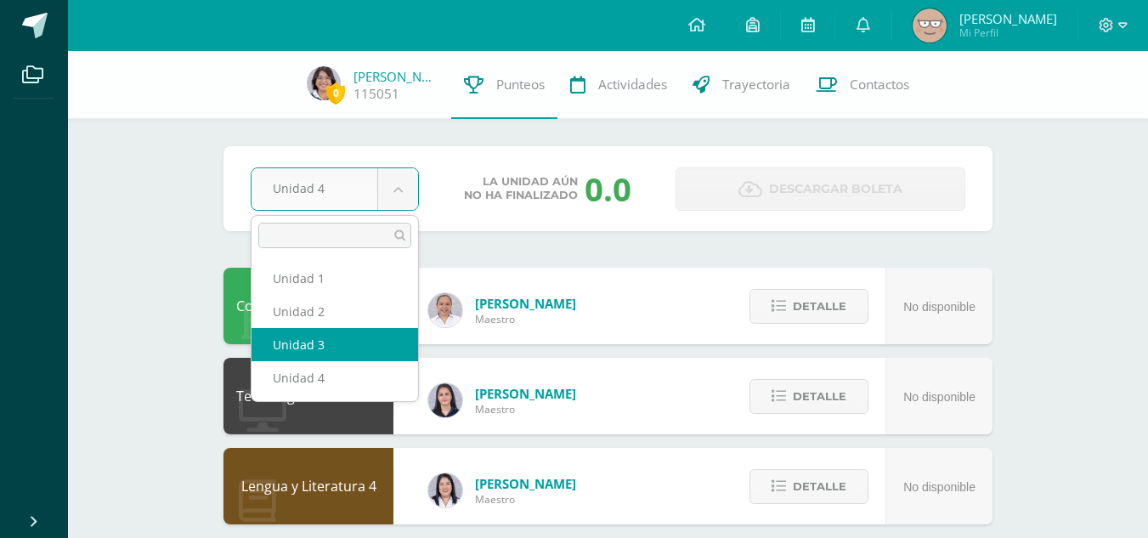
select select "Unidad 3"
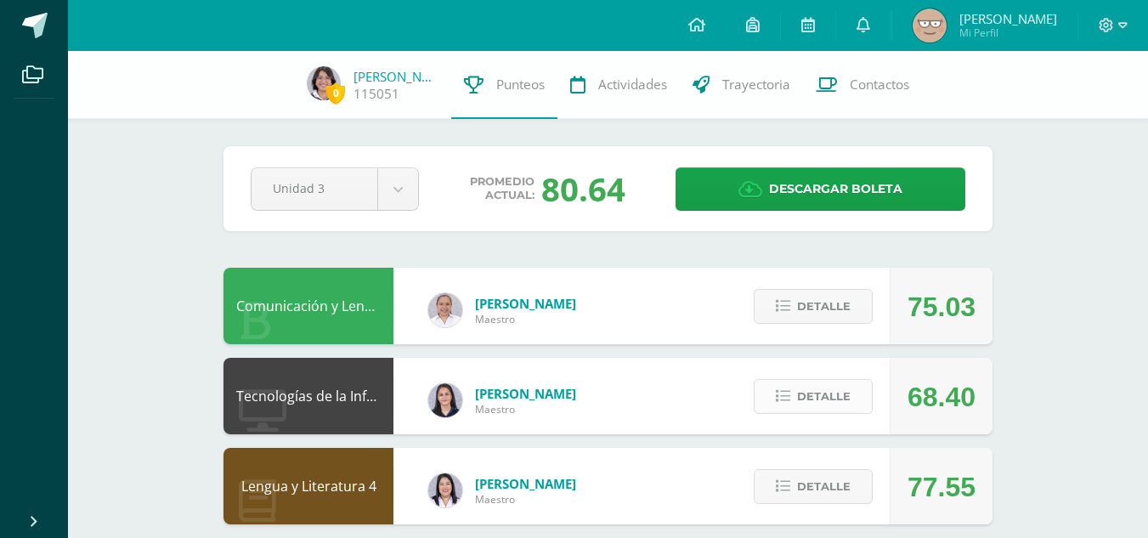
click at [794, 401] on button "Detalle" at bounding box center [813, 396] width 119 height 35
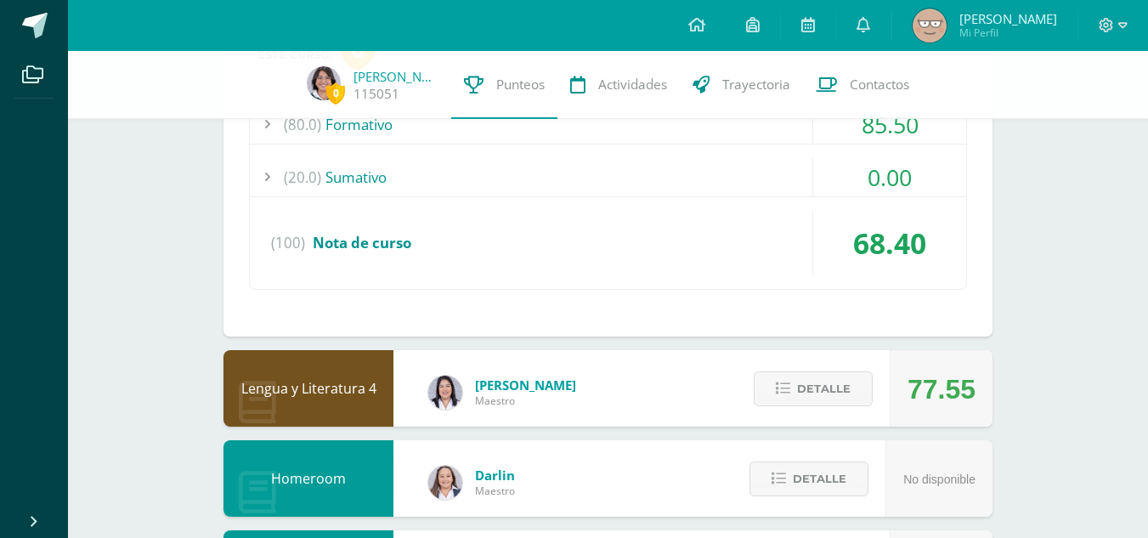
scroll to position [255, 0]
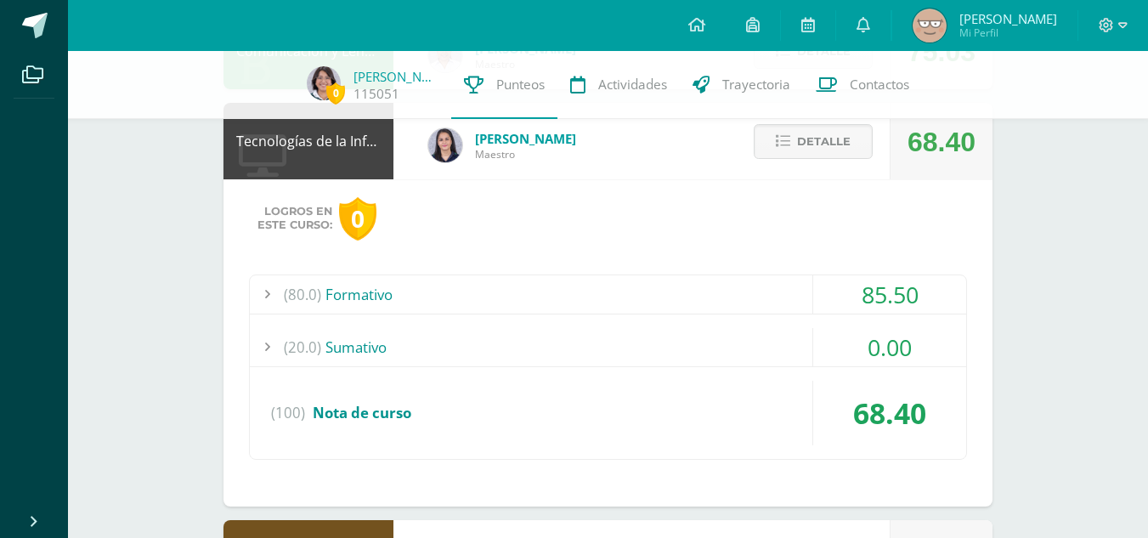
click at [886, 358] on div "0.00" at bounding box center [889, 347] width 153 height 38
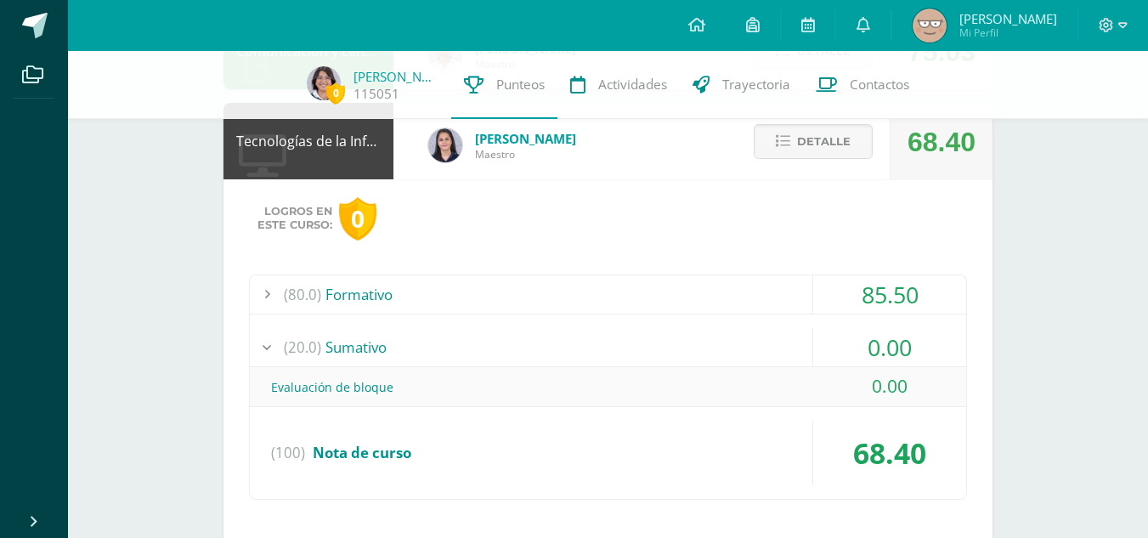
click at [896, 337] on div "0.00" at bounding box center [889, 347] width 153 height 38
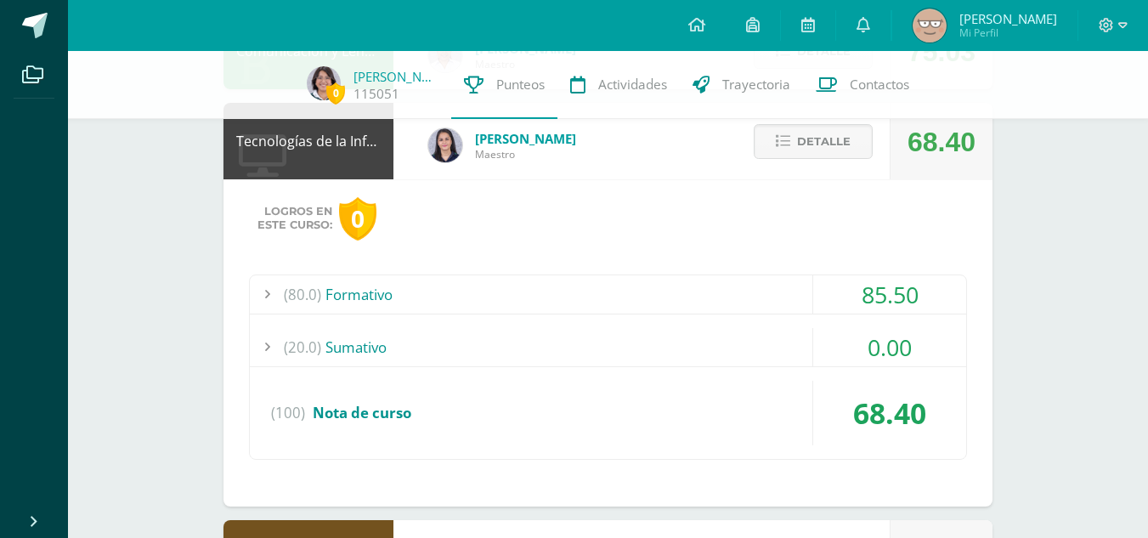
click at [876, 285] on div "85.50" at bounding box center [889, 294] width 153 height 38
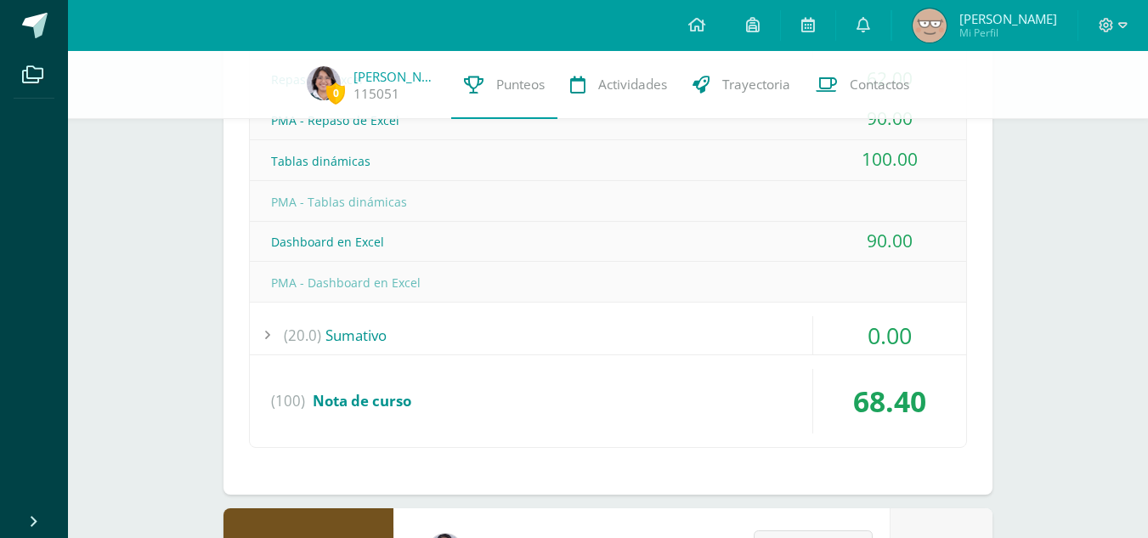
scroll to position [170, 0]
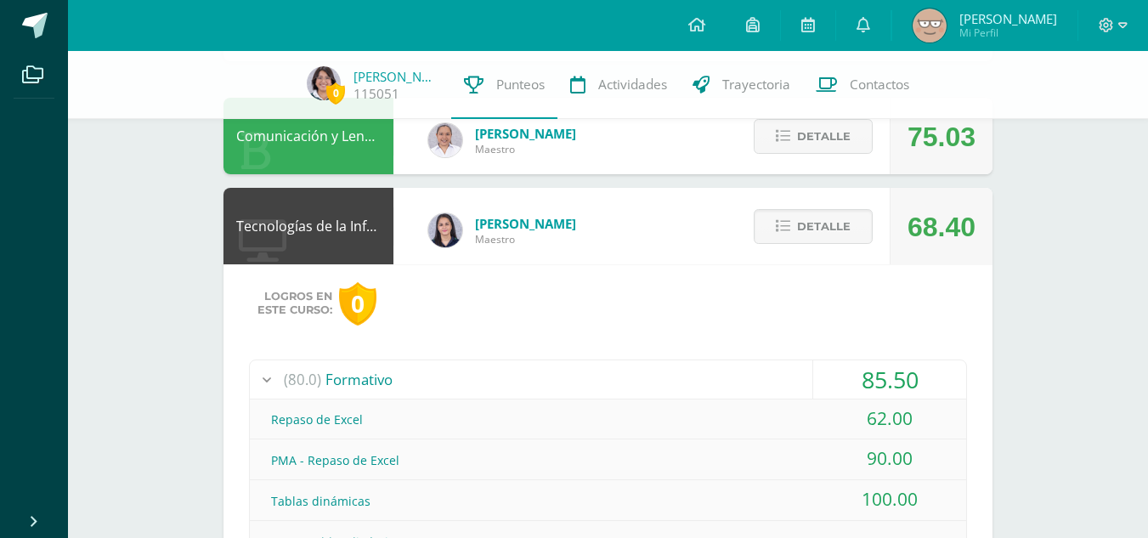
click at [898, 377] on div "85.50" at bounding box center [889, 379] width 153 height 38
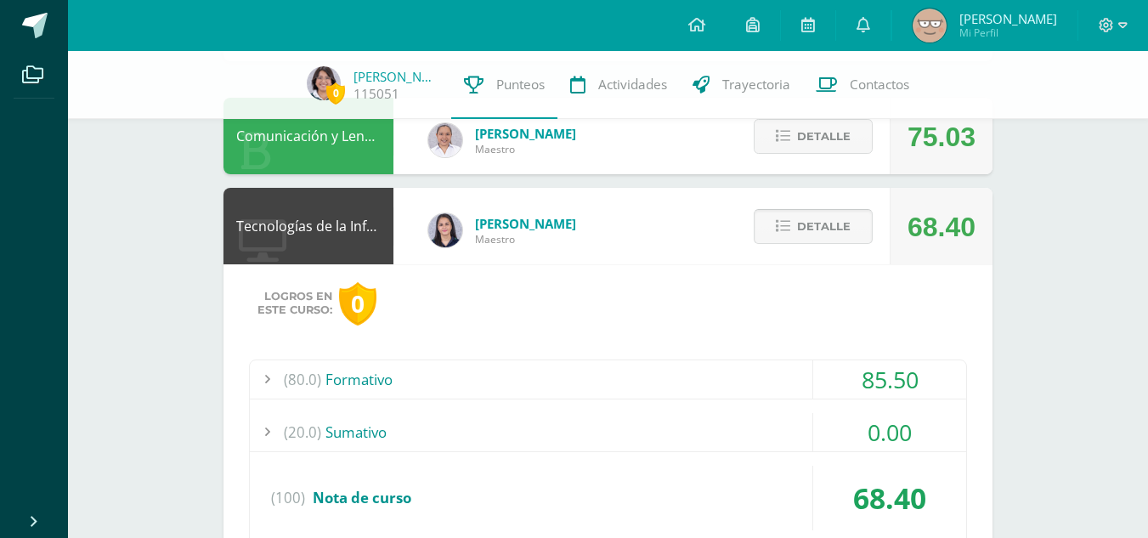
click at [842, 235] on span "Detalle" at bounding box center [824, 226] width 54 height 31
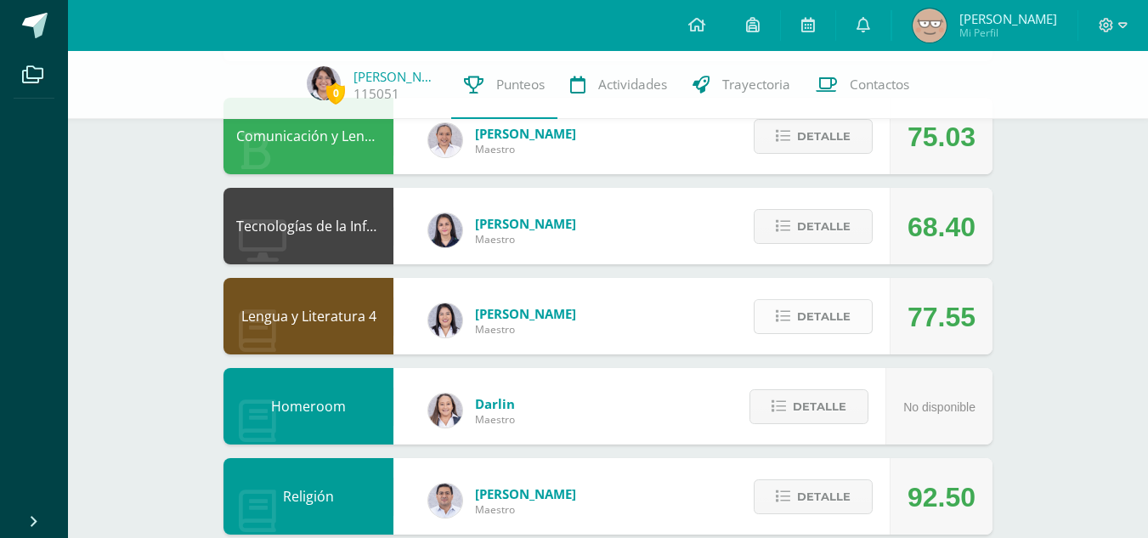
click at [844, 317] on span "Detalle" at bounding box center [824, 316] width 54 height 31
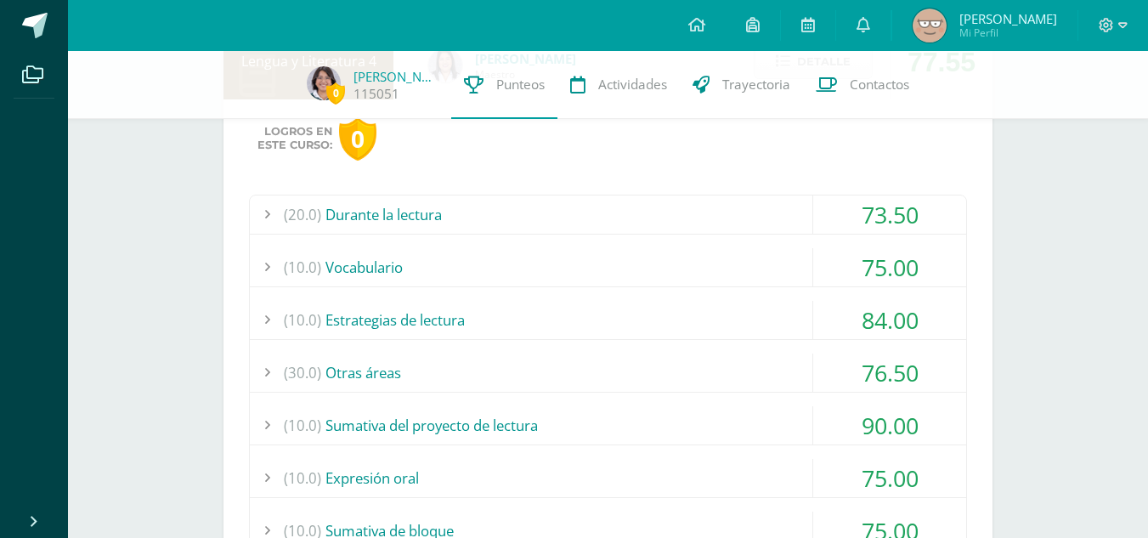
scroll to position [595, 0]
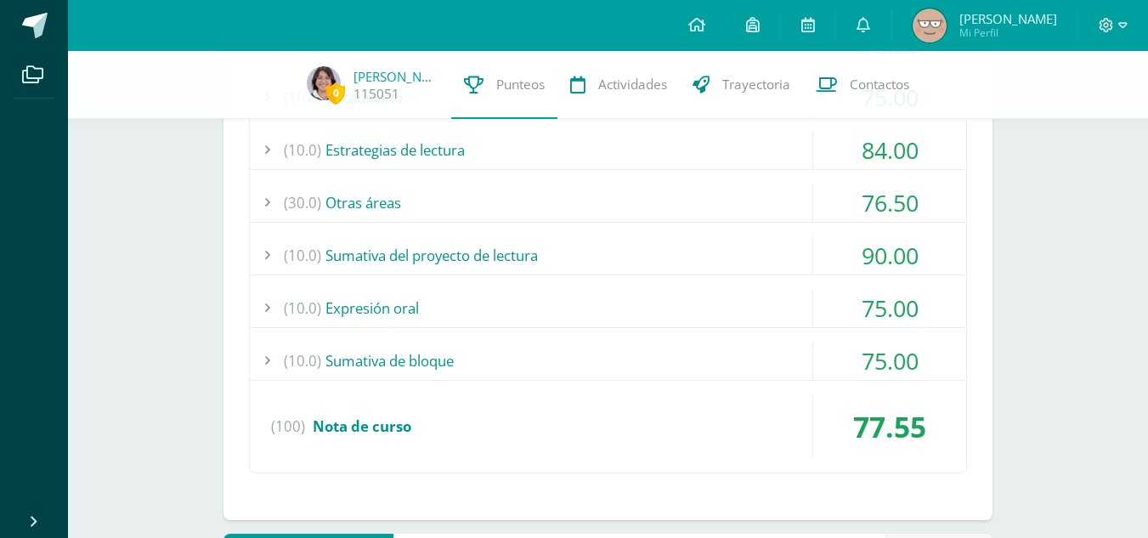
click at [904, 263] on div "90.00" at bounding box center [889, 255] width 153 height 38
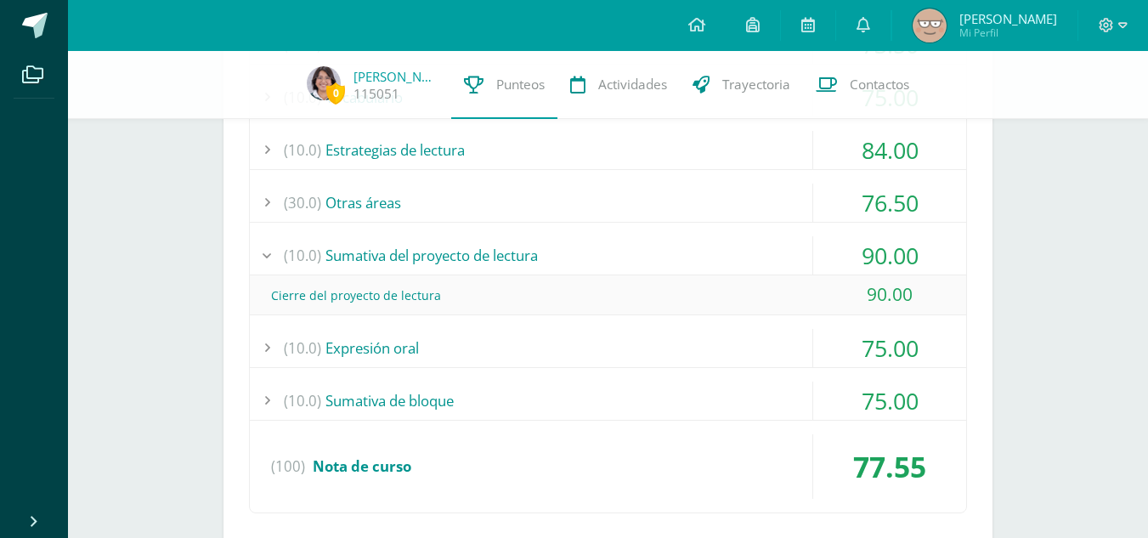
click at [903, 263] on div "90.00" at bounding box center [889, 255] width 153 height 38
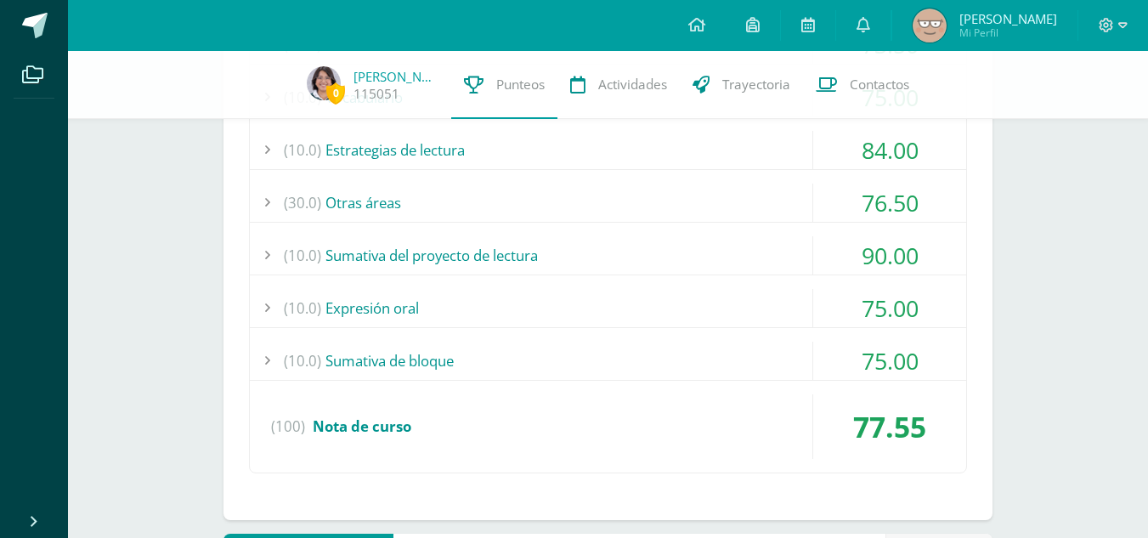
click at [922, 203] on div "76.50" at bounding box center [889, 203] width 153 height 38
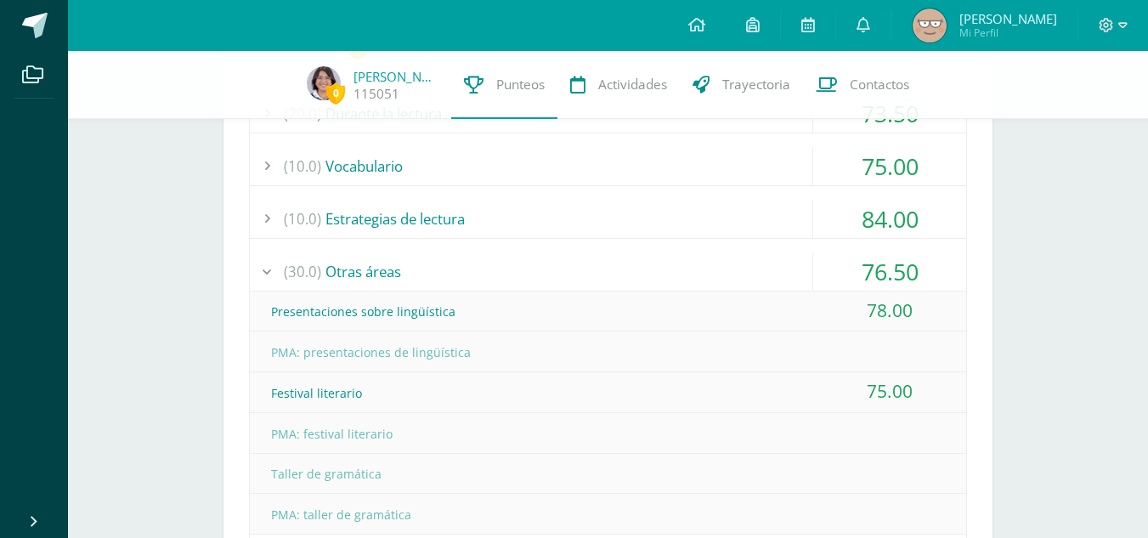
scroll to position [425, 0]
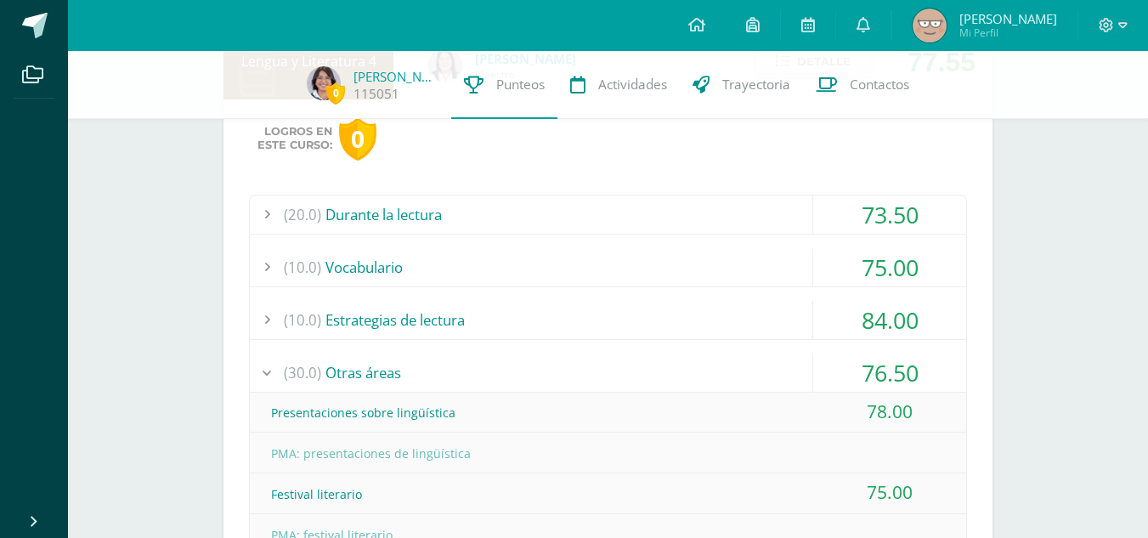
click at [889, 316] on div "84.00" at bounding box center [889, 320] width 153 height 38
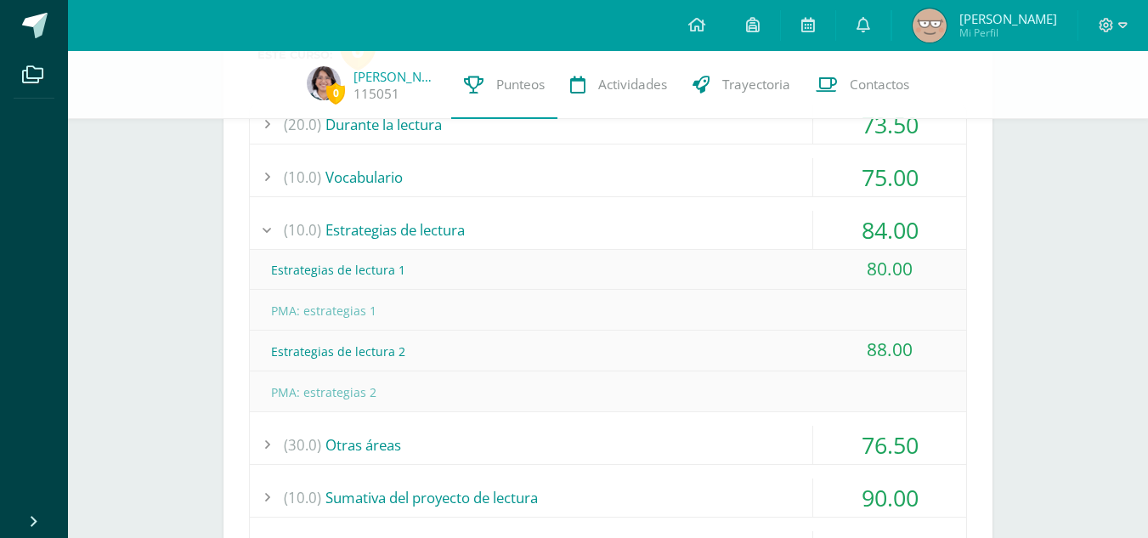
scroll to position [595, 0]
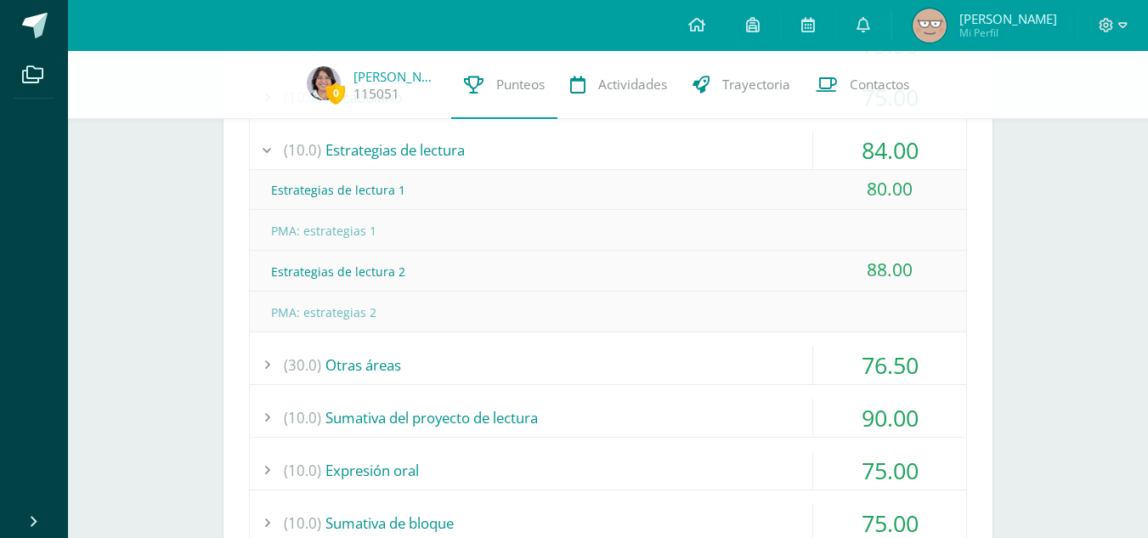
click at [887, 347] on div "76.50" at bounding box center [889, 365] width 153 height 38
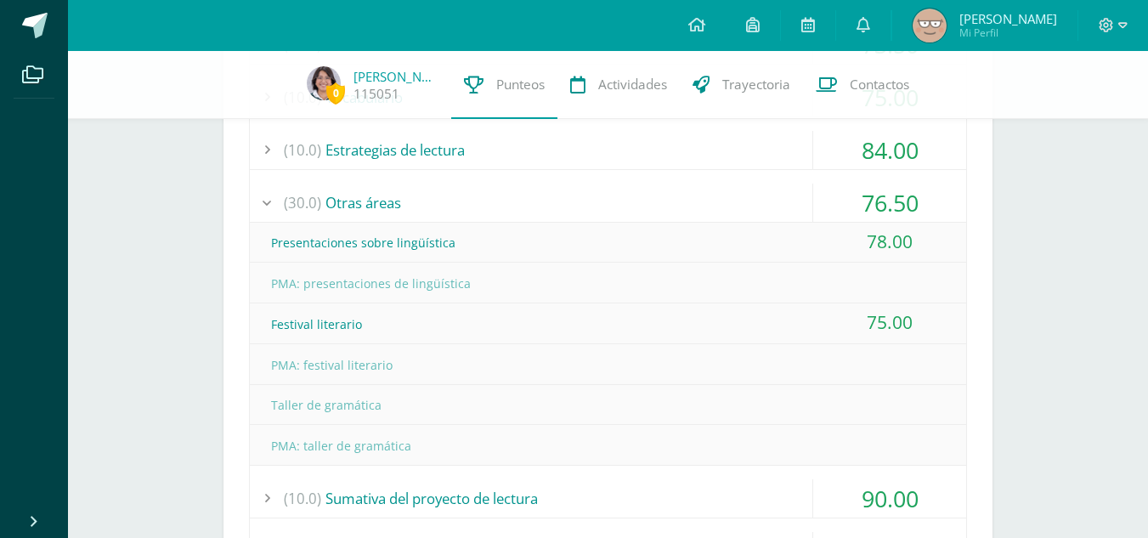
click at [887, 195] on div "76.50" at bounding box center [889, 203] width 153 height 38
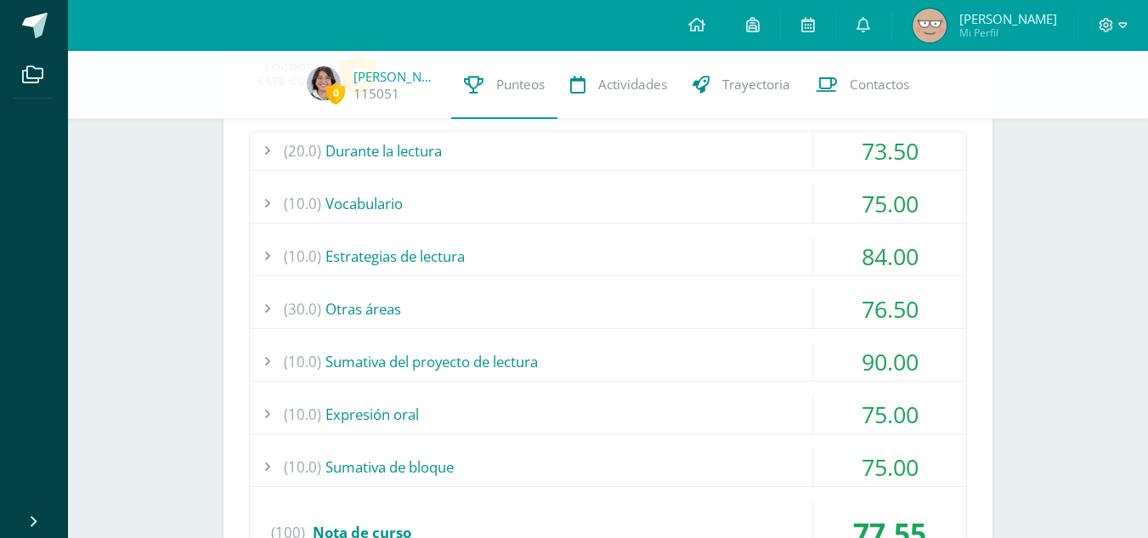
scroll to position [255, 0]
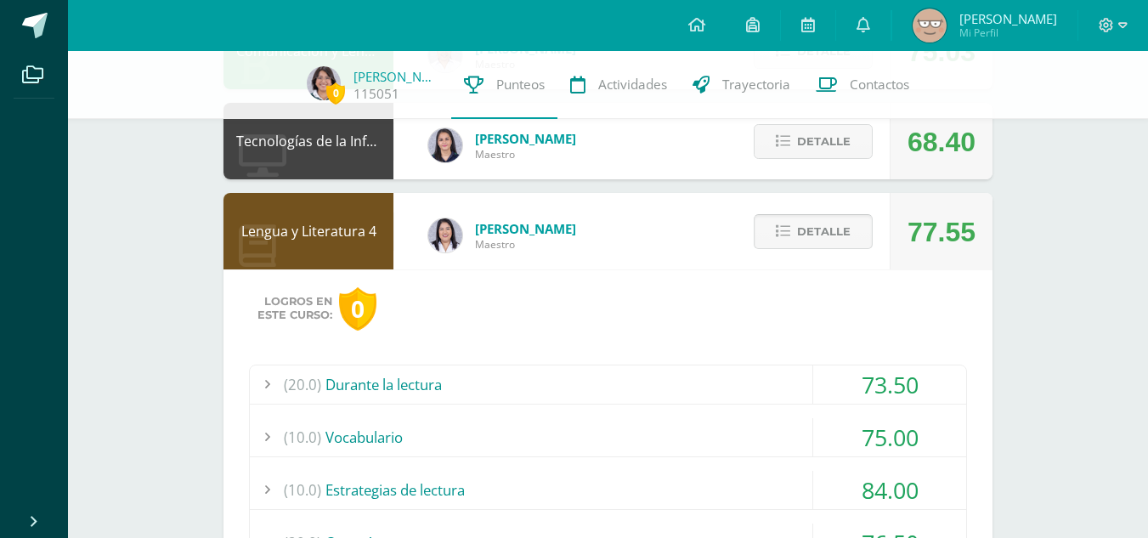
click at [829, 228] on span "Detalle" at bounding box center [824, 231] width 54 height 31
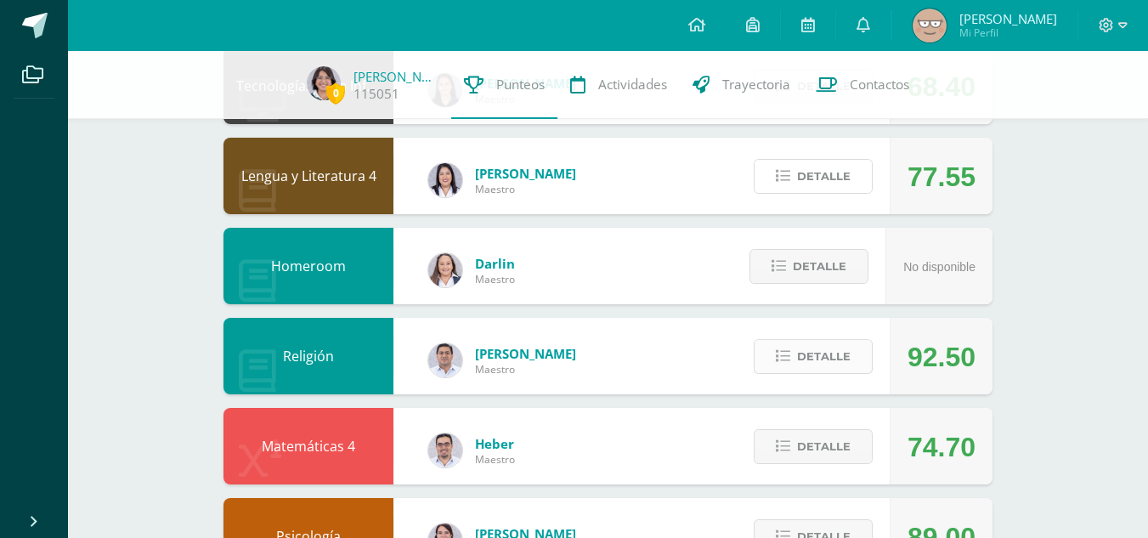
scroll to position [340, 0]
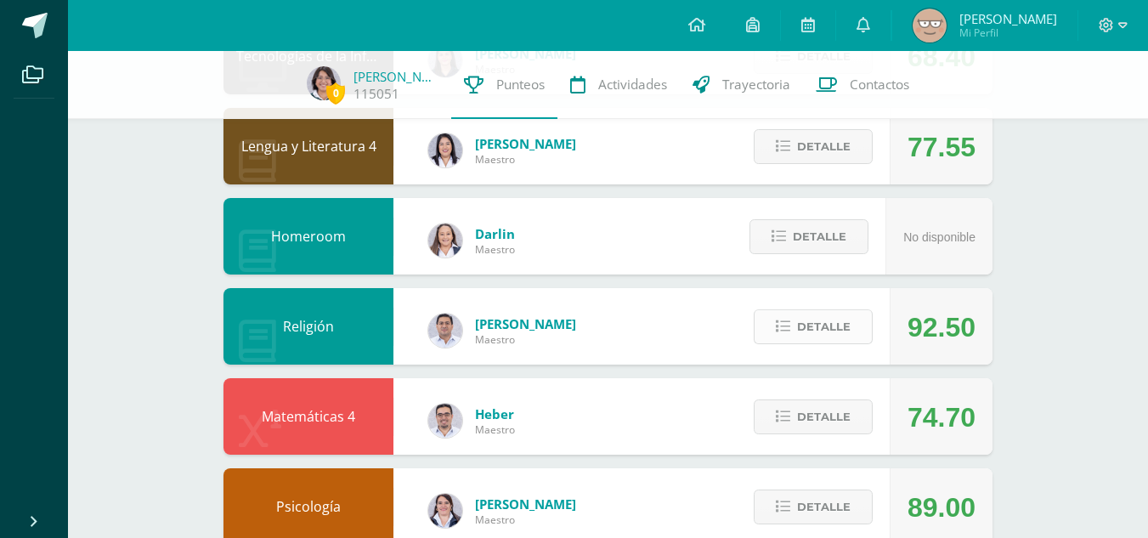
click at [826, 332] on span "Detalle" at bounding box center [824, 326] width 54 height 31
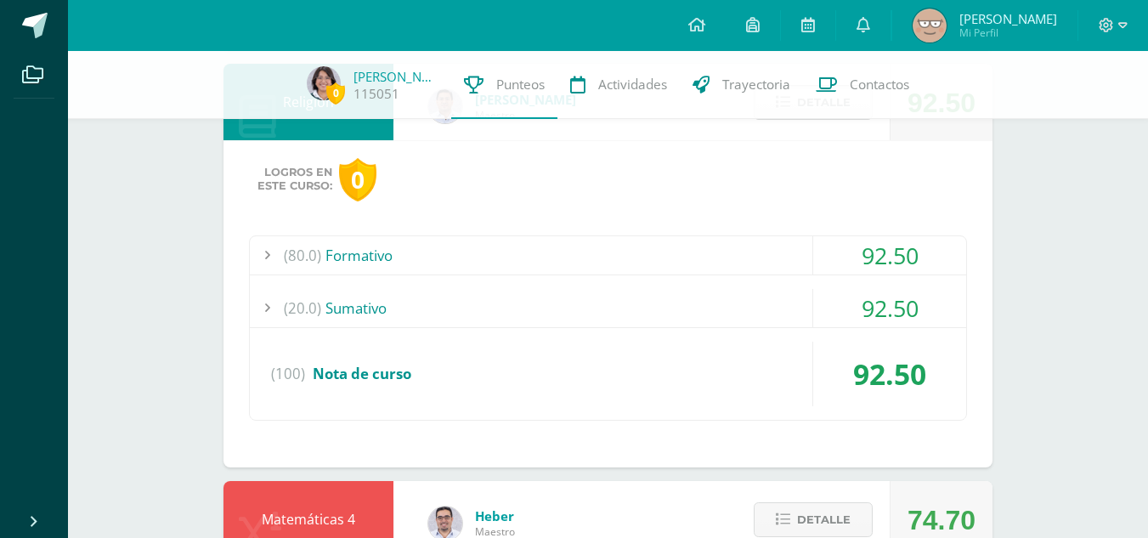
scroll to position [595, 0]
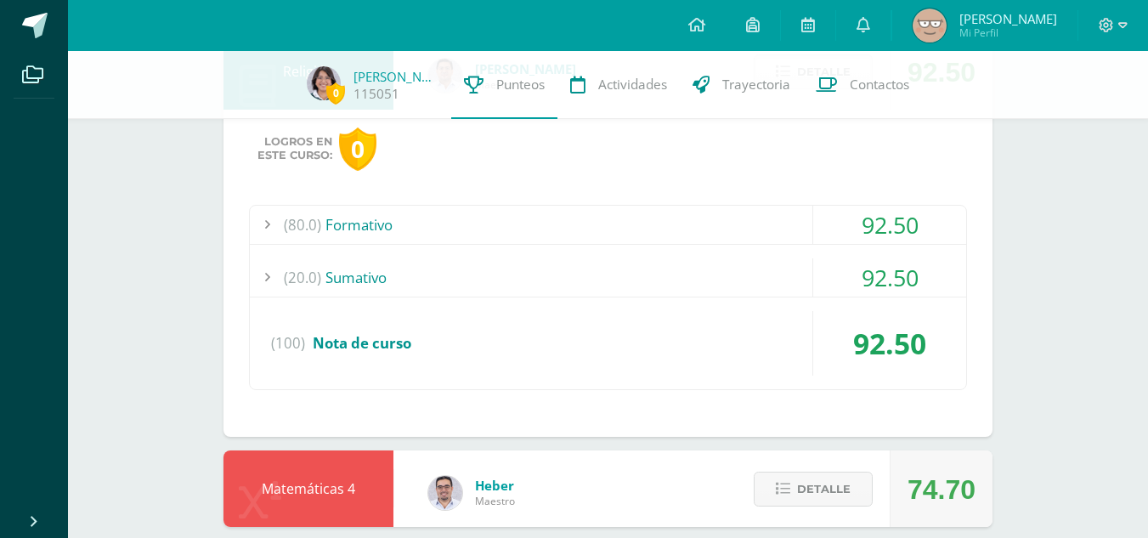
click at [841, 280] on div "92.50" at bounding box center [889, 277] width 153 height 38
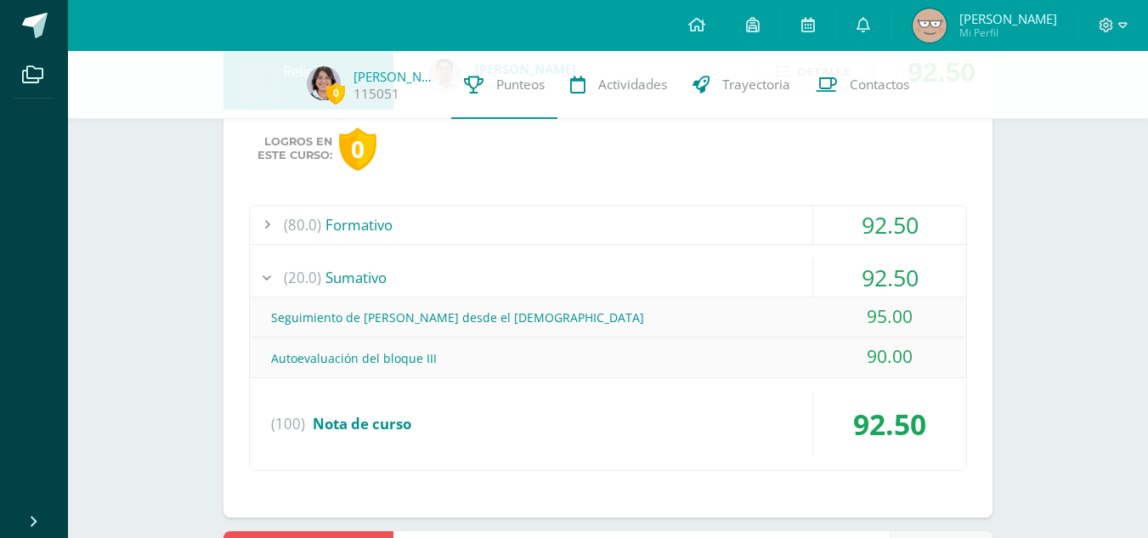
click at [847, 228] on div "92.50" at bounding box center [889, 225] width 153 height 38
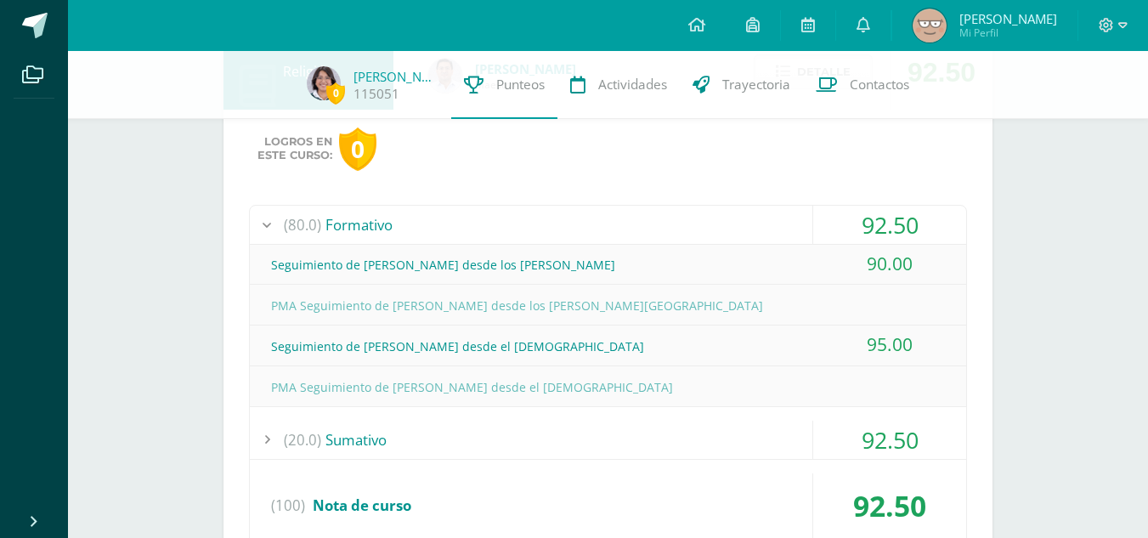
click at [847, 228] on div "92.50" at bounding box center [889, 225] width 153 height 38
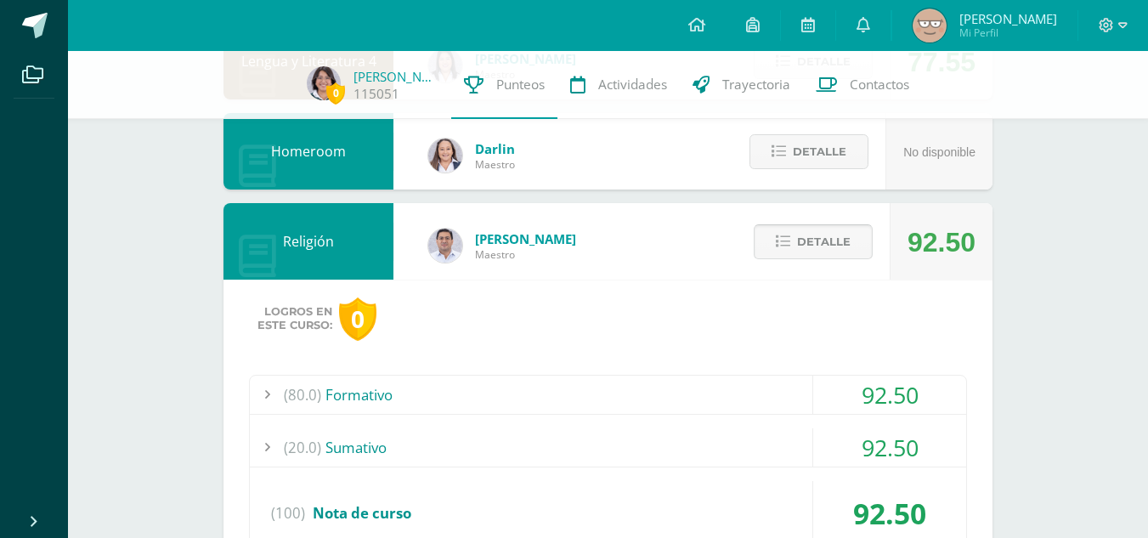
click at [836, 243] on span "Detalle" at bounding box center [824, 241] width 54 height 31
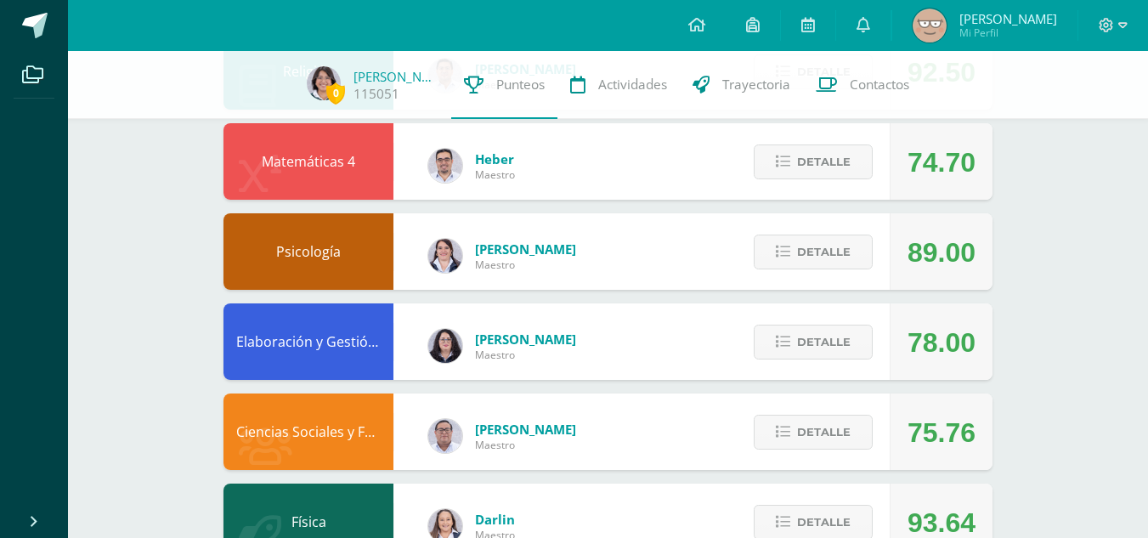
click at [824, 185] on div "Detalle" at bounding box center [808, 161] width 161 height 76
click at [826, 250] on span "Detalle" at bounding box center [824, 251] width 54 height 31
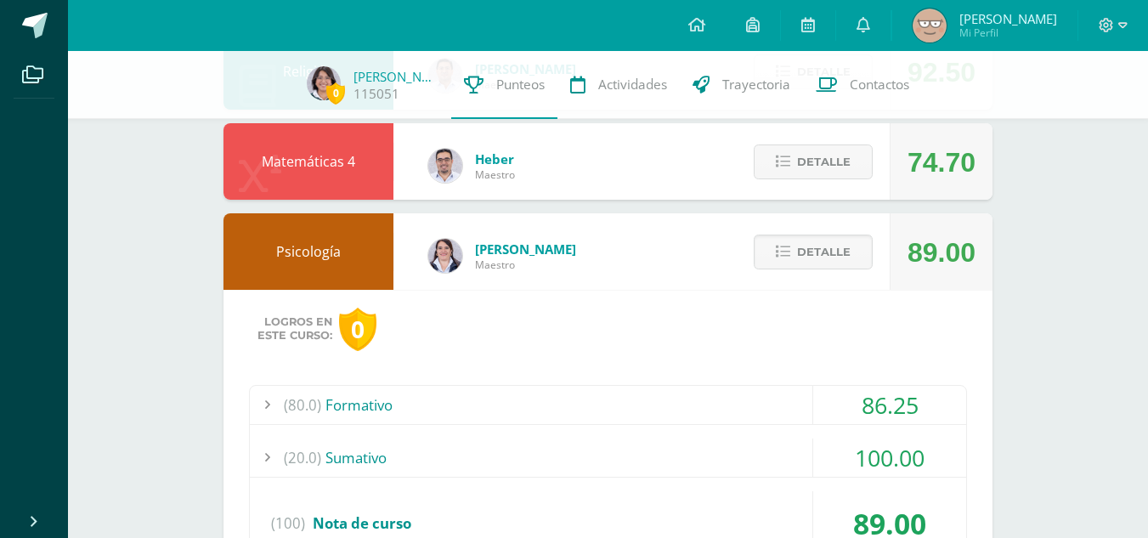
click at [826, 230] on div "Detalle" at bounding box center [808, 251] width 161 height 76
click at [873, 430] on div "(80.0) Formativo 86.25 Laboratorio disección del cerebro 70.00 (100)" at bounding box center [608, 477] width 718 height 185
click at [824, 235] on button "Detalle" at bounding box center [813, 252] width 119 height 35
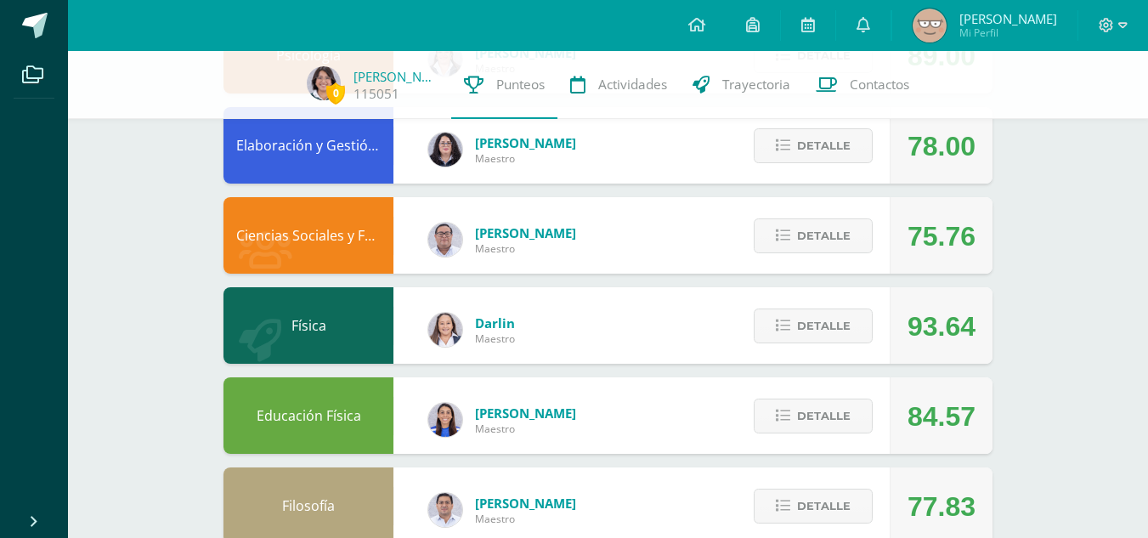
scroll to position [831, 0]
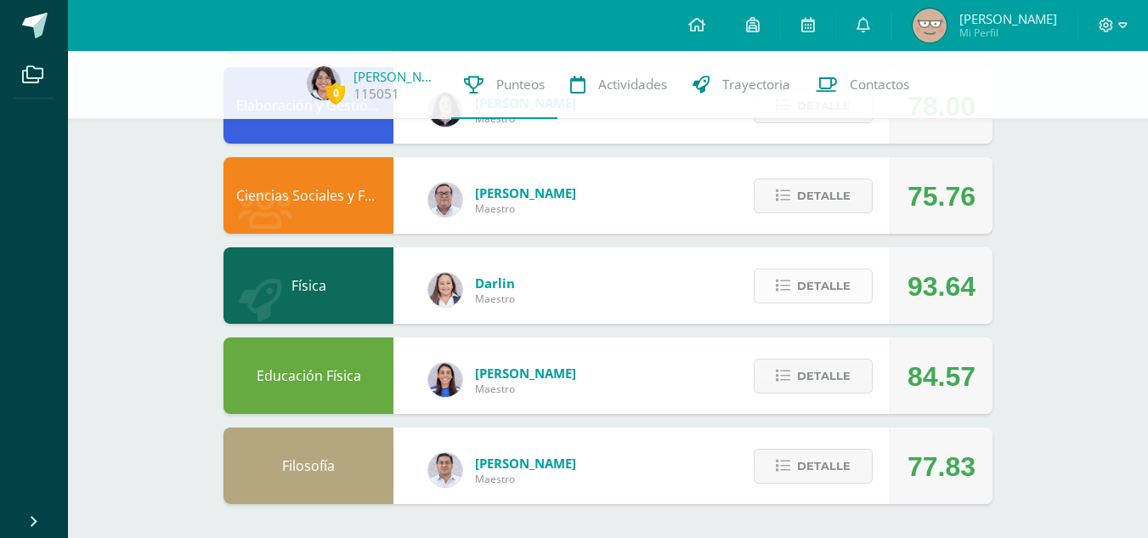
click at [805, 288] on span "Detalle" at bounding box center [824, 285] width 54 height 31
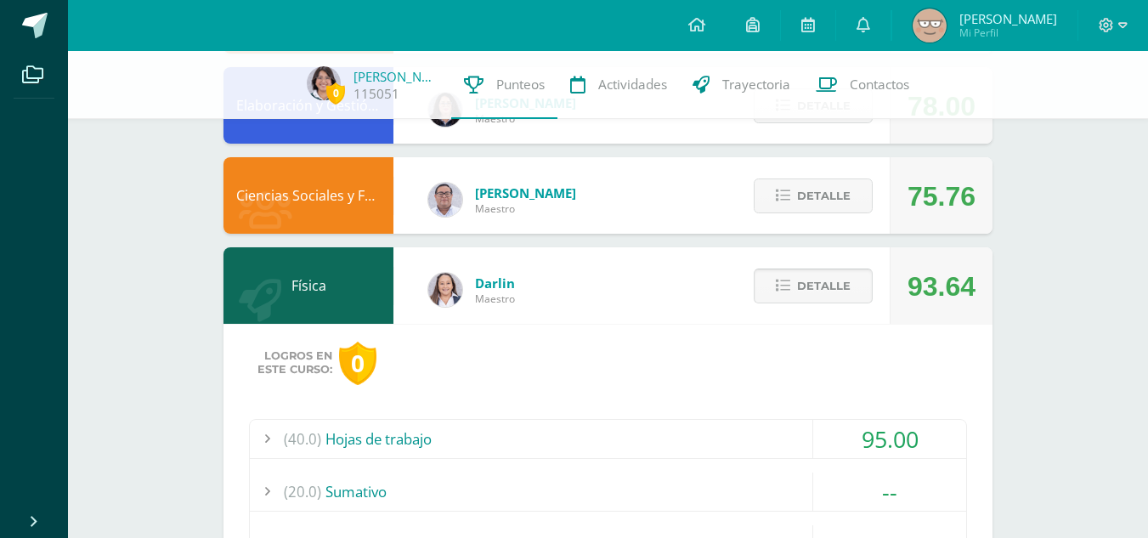
click at [805, 288] on span "Detalle" at bounding box center [824, 285] width 54 height 31
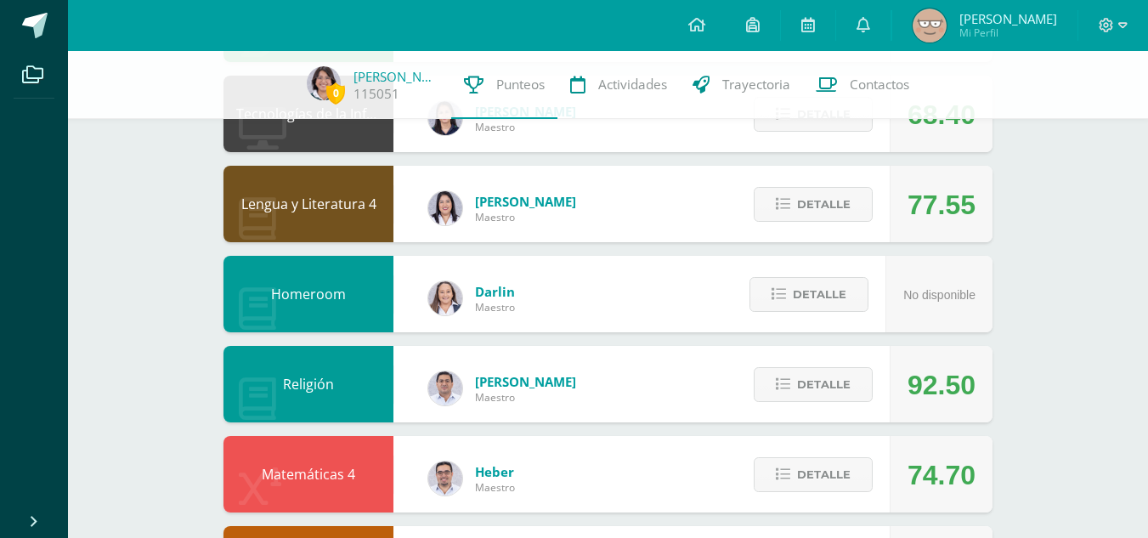
scroll to position [151, 0]
